Goal: Check status

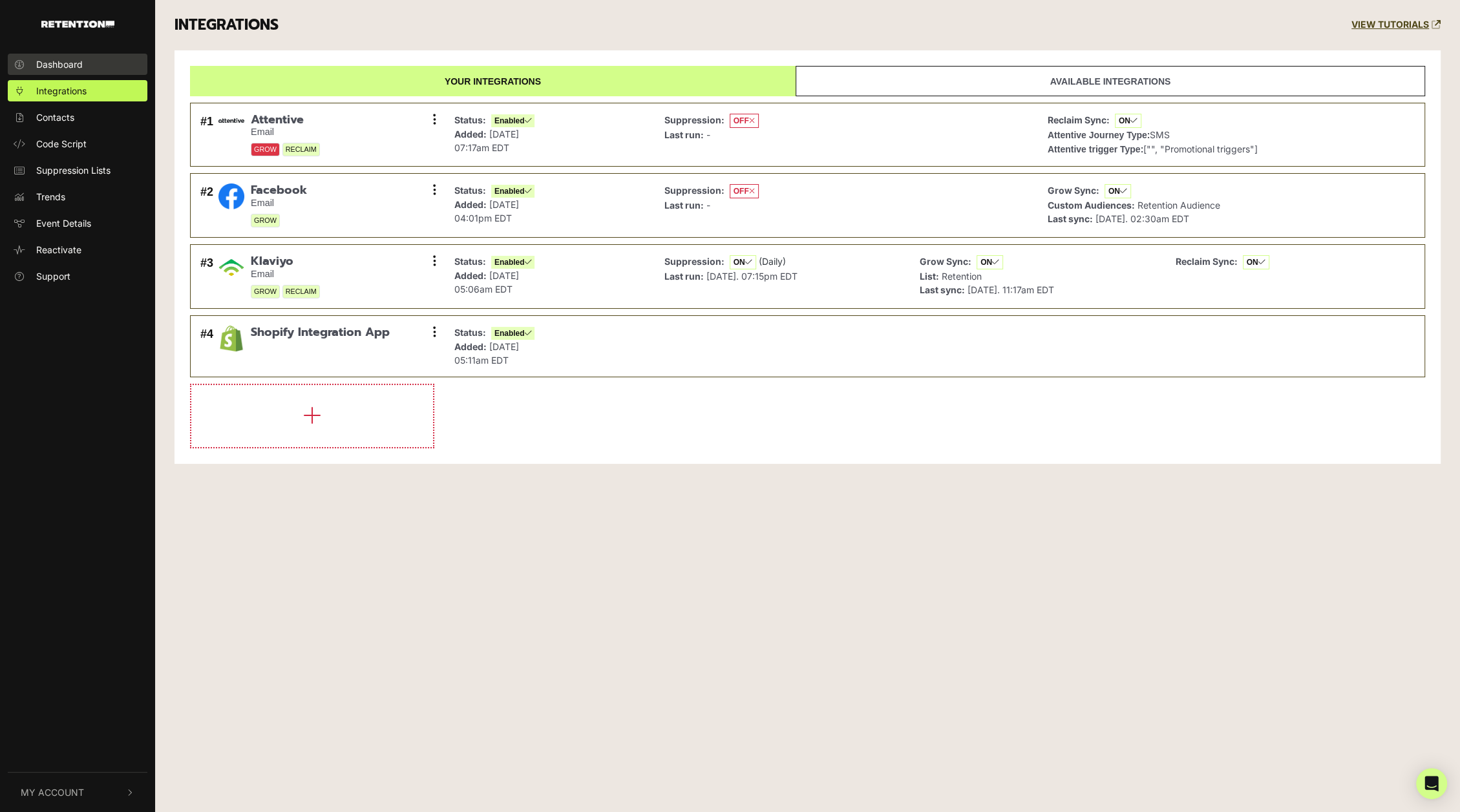
click at [84, 63] on link "Dashboard" at bounding box center [78, 65] width 140 height 22
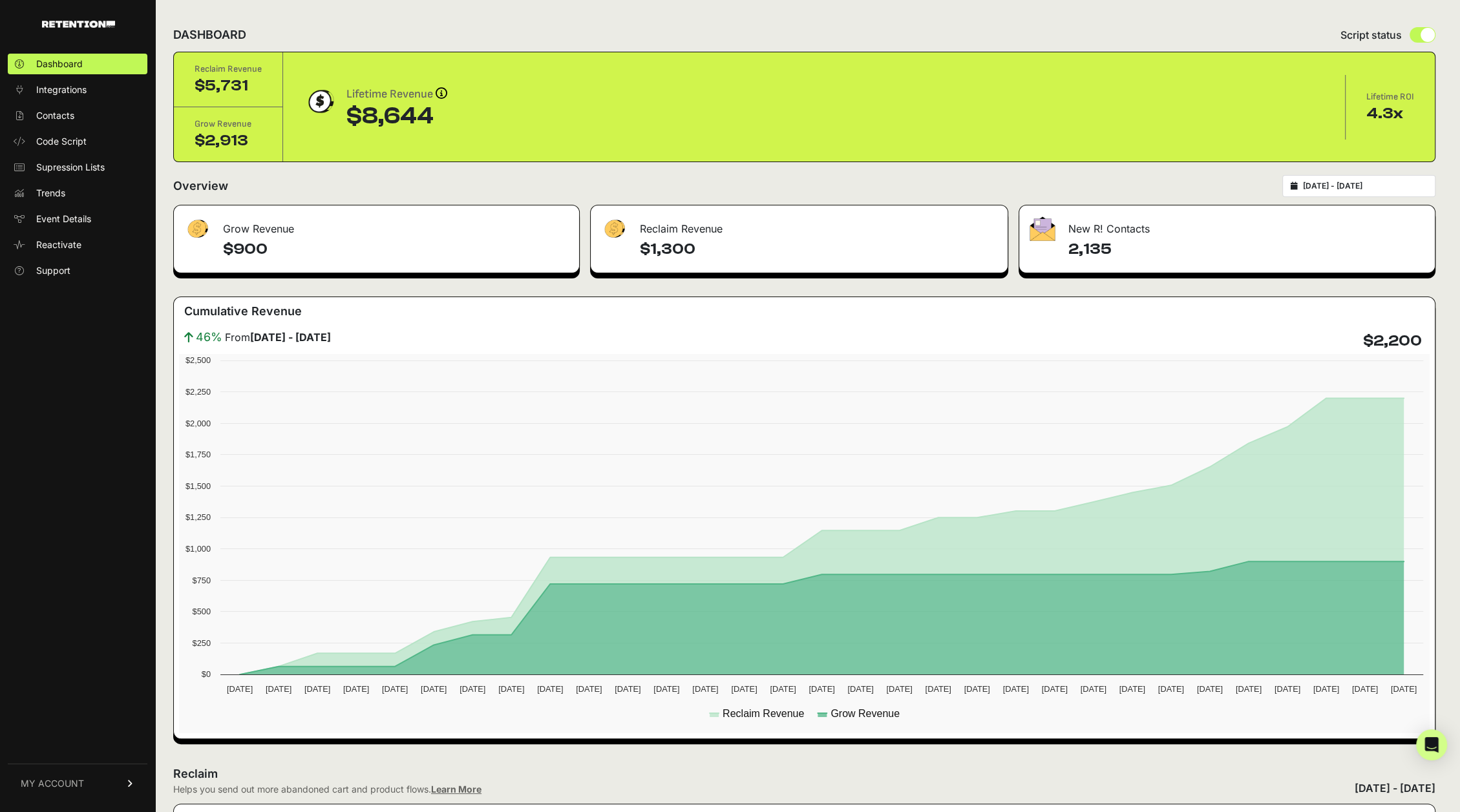
click at [1331, 185] on input "[DATE] - [DATE]" at bounding box center [1365, 187] width 124 height 11
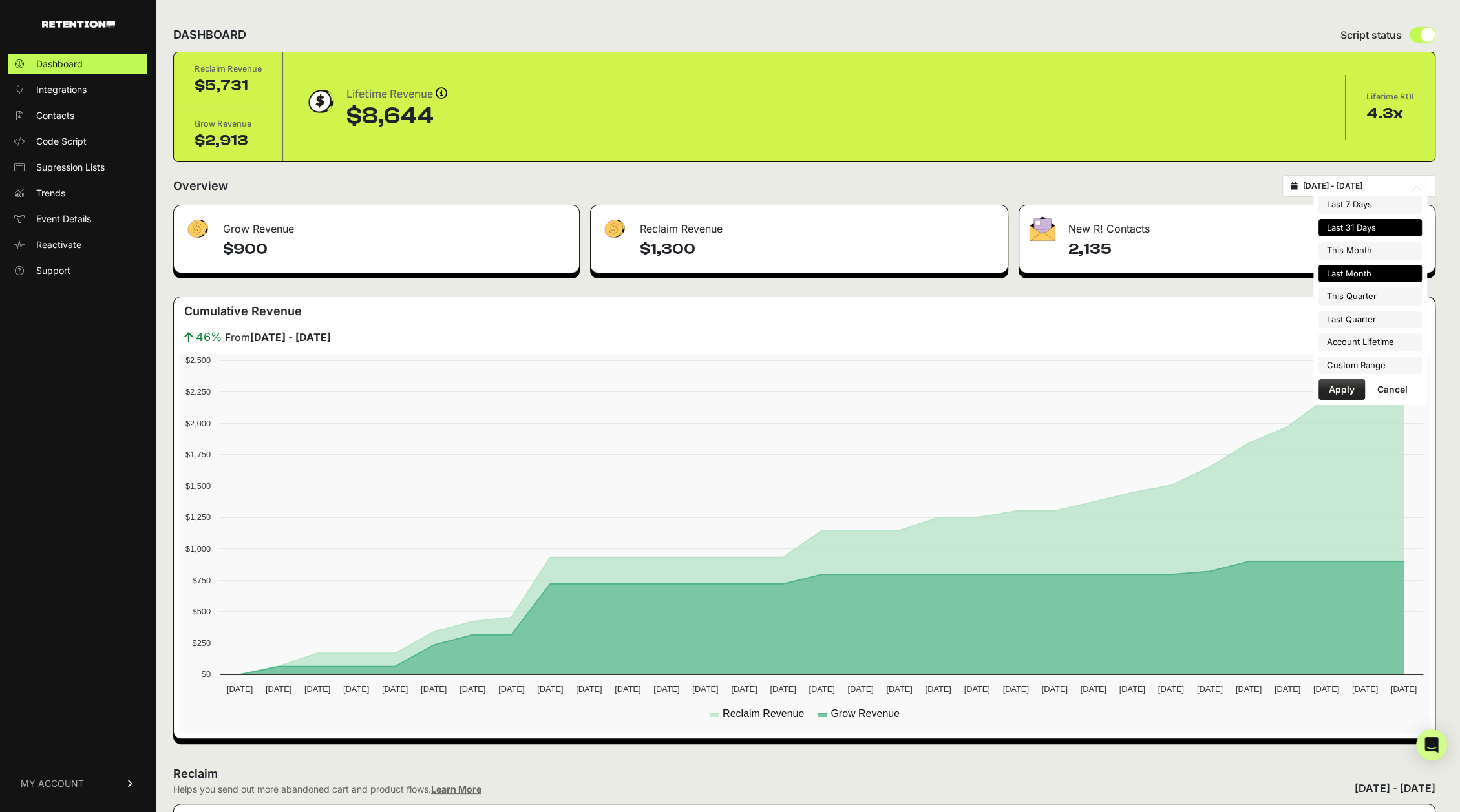
click at [1361, 272] on li "Last Month" at bounding box center [1370, 274] width 103 height 18
type input "[DATE] - [DATE]"
